Goal: Information Seeking & Learning: Check status

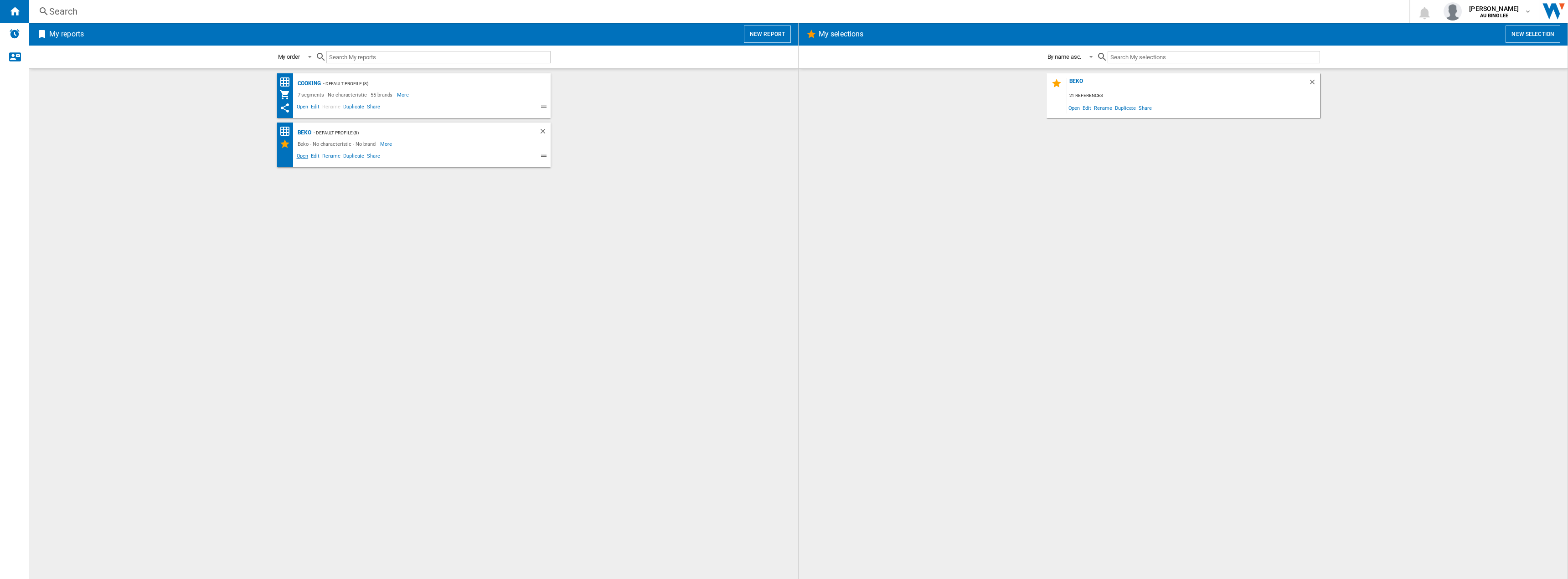
click at [302, 156] on span "Open" at bounding box center [303, 157] width 15 height 11
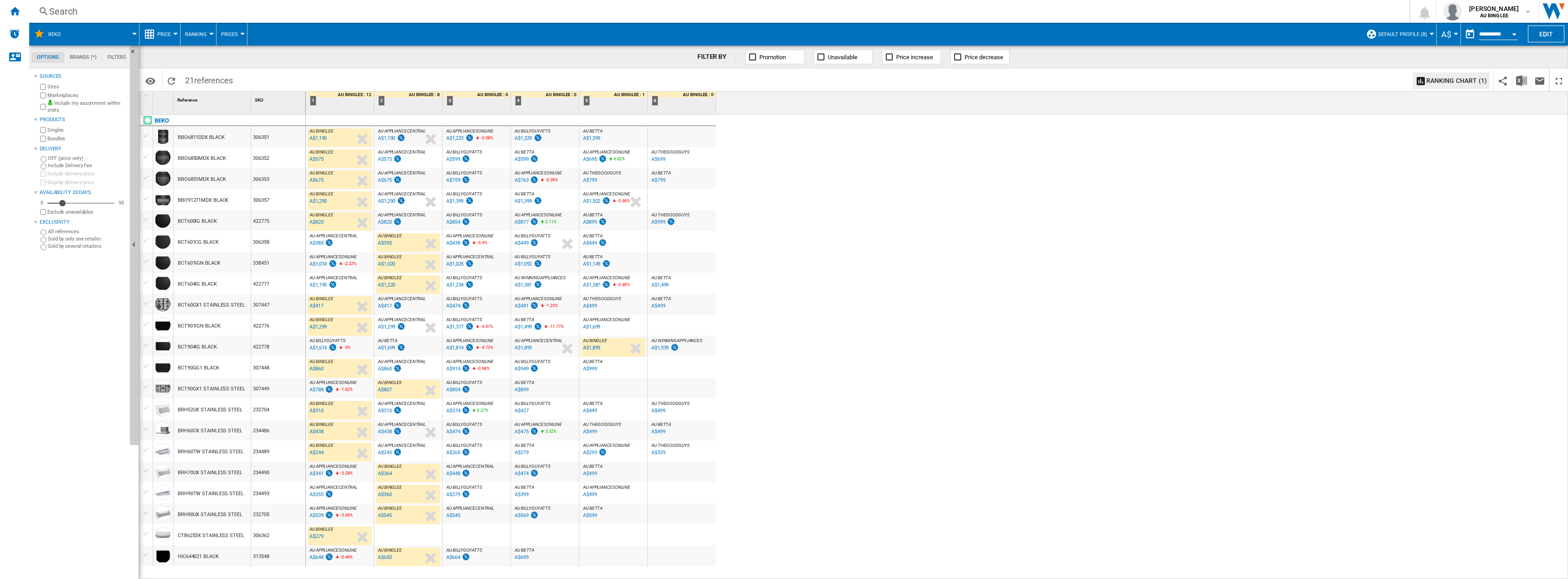
click at [183, 242] on div "BCT601CG BLACK" at bounding box center [198, 242] width 41 height 21
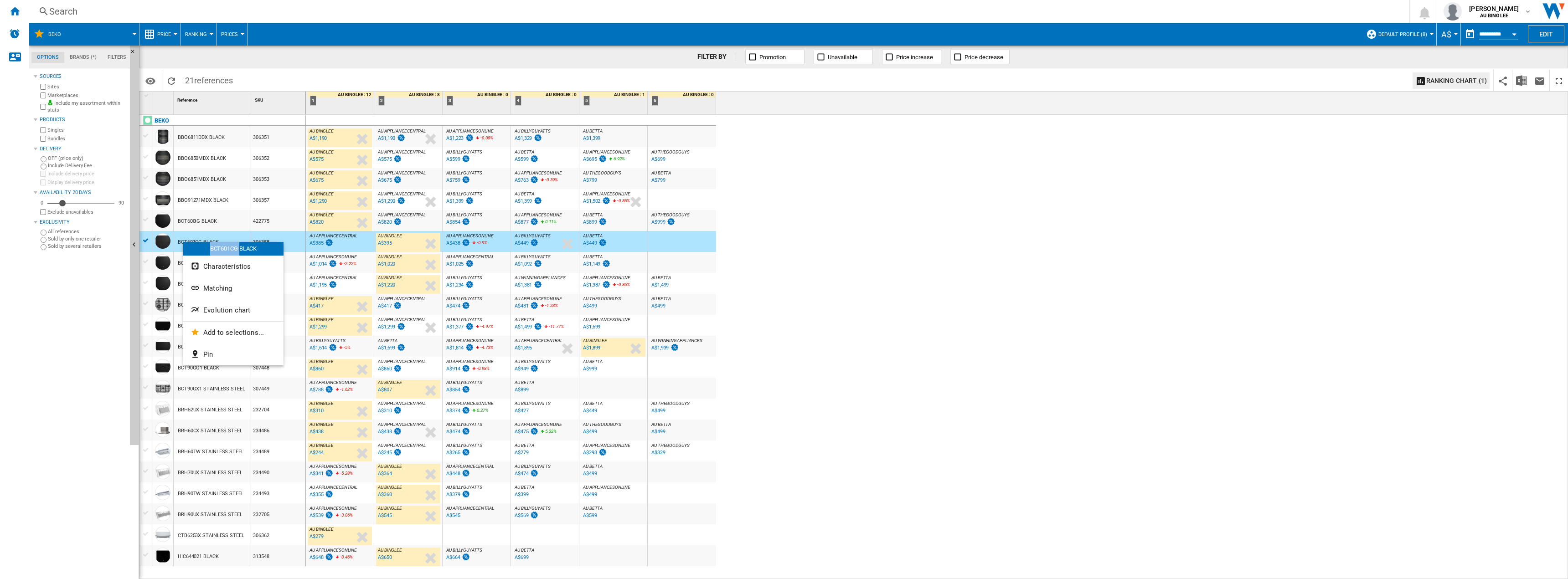
copy div "BCT601CG"
drag, startPoint x: 209, startPoint y: 249, endPoint x: 239, endPoint y: 249, distance: 30.0
click at [239, 249] on div "BCT601CG BLACK" at bounding box center [233, 249] width 100 height 13
click at [320, 241] on div "A$385" at bounding box center [316, 243] width 14 height 6
click at [318, 260] on div "A$1,014" at bounding box center [323, 264] width 29 height 9
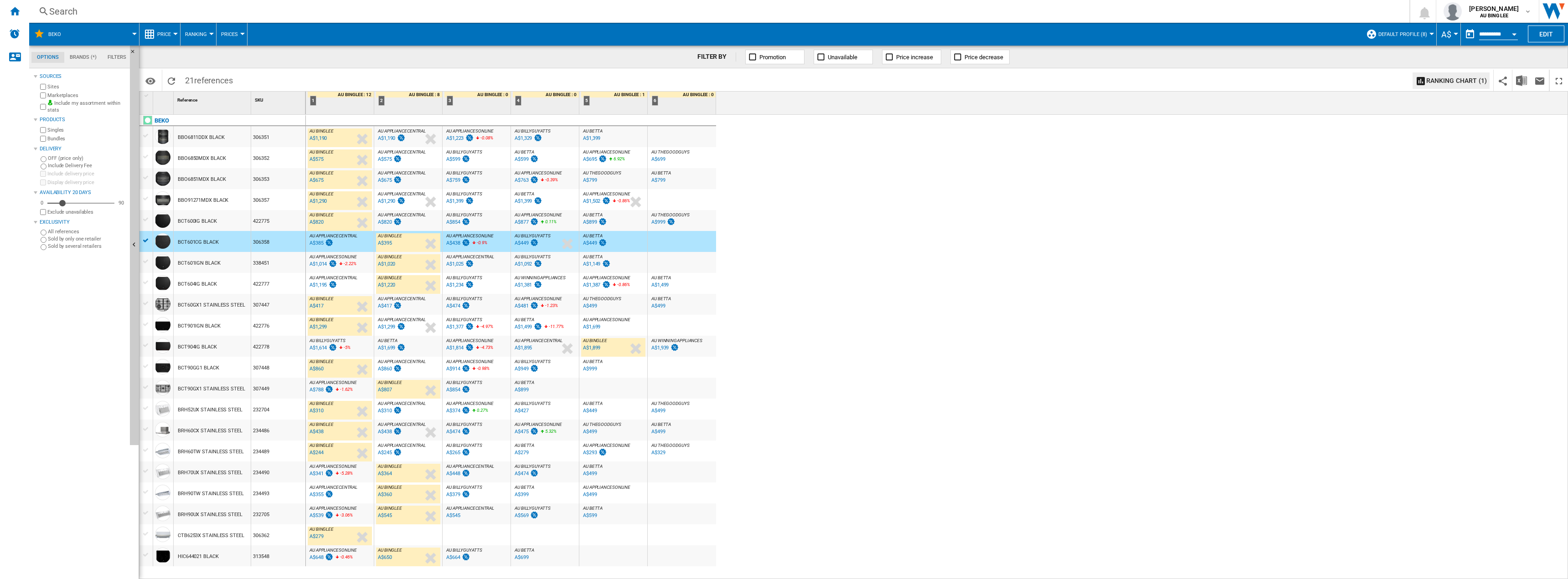
click at [320, 283] on div "A$1,195" at bounding box center [318, 285] width 17 height 6
click at [325, 350] on div "A$1,614" at bounding box center [318, 348] width 17 height 6
click at [320, 389] on div "A$788" at bounding box center [316, 390] width 14 height 6
click at [320, 473] on div "A$341" at bounding box center [316, 474] width 14 height 6
click at [321, 494] on div "A$355" at bounding box center [316, 494] width 14 height 6
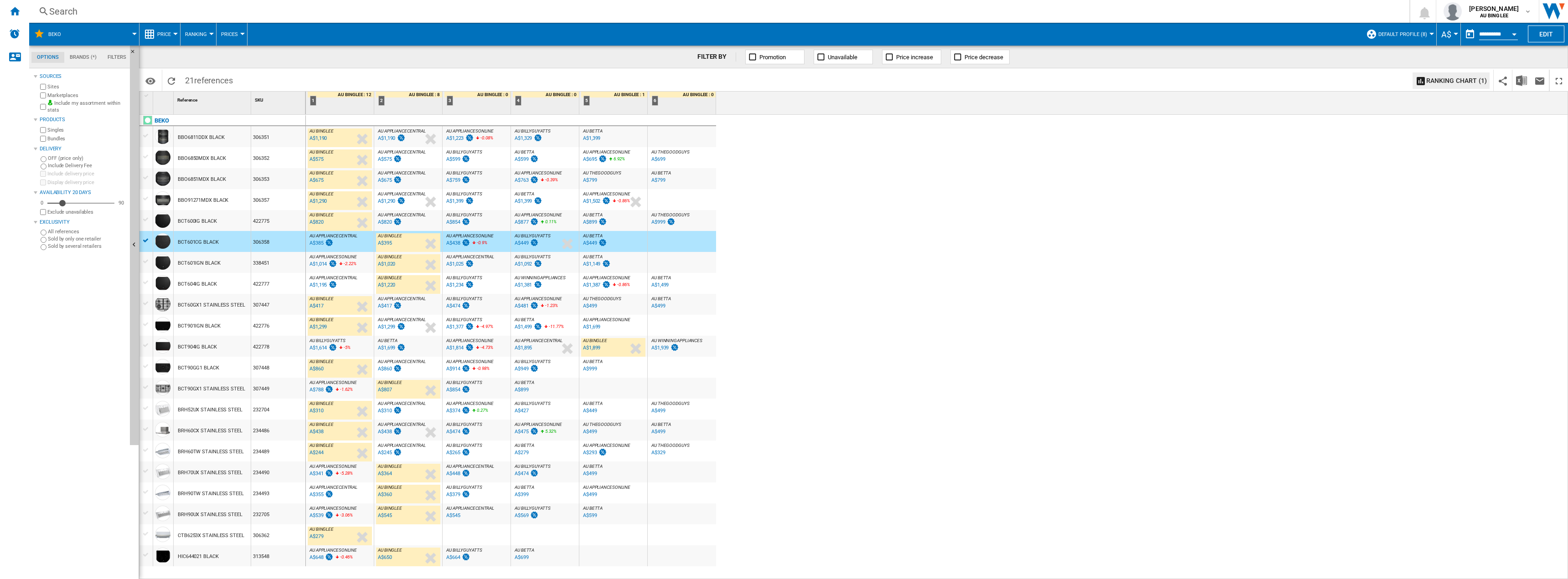
click at [322, 516] on div "A$539" at bounding box center [316, 515] width 14 height 6
